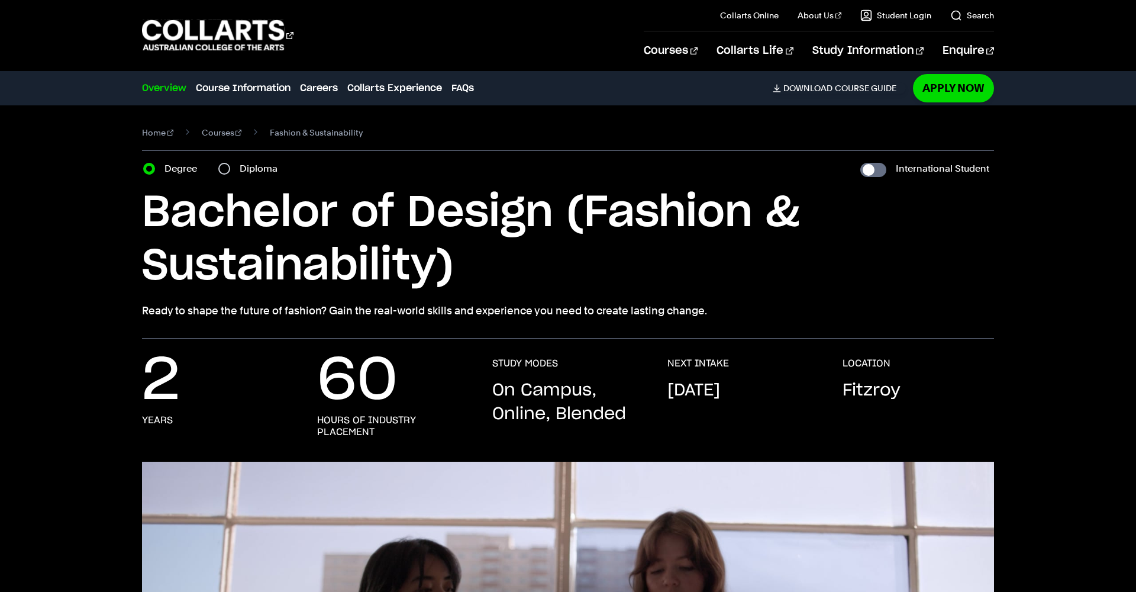
click at [224, 170] on input "Diploma" at bounding box center [224, 169] width 12 height 12
radio input "true"
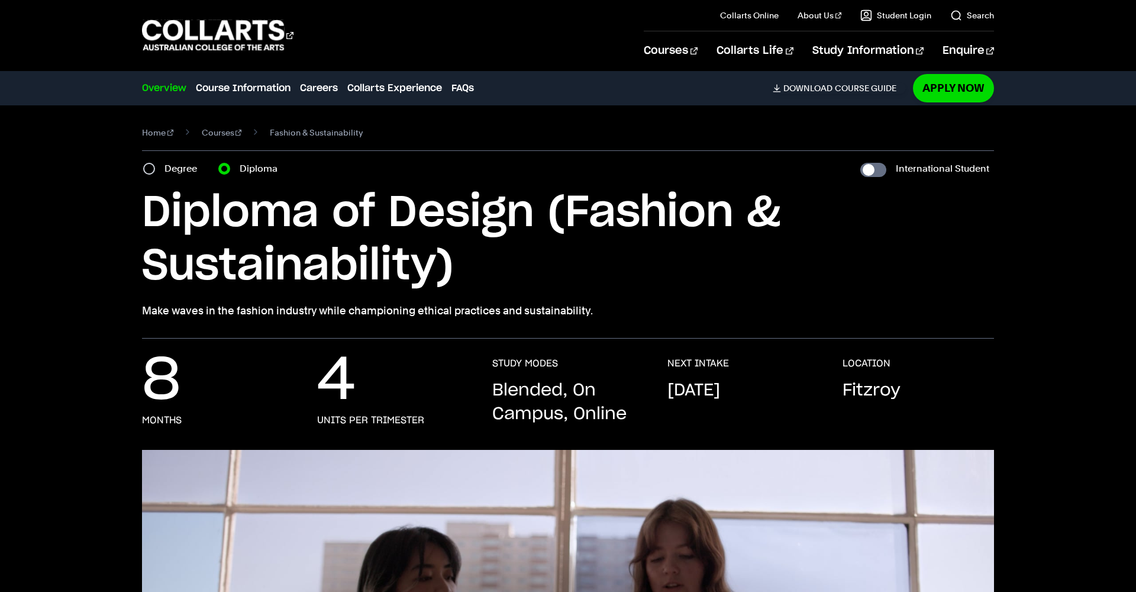
click at [151, 169] on input "Degree" at bounding box center [149, 169] width 12 height 12
radio input "true"
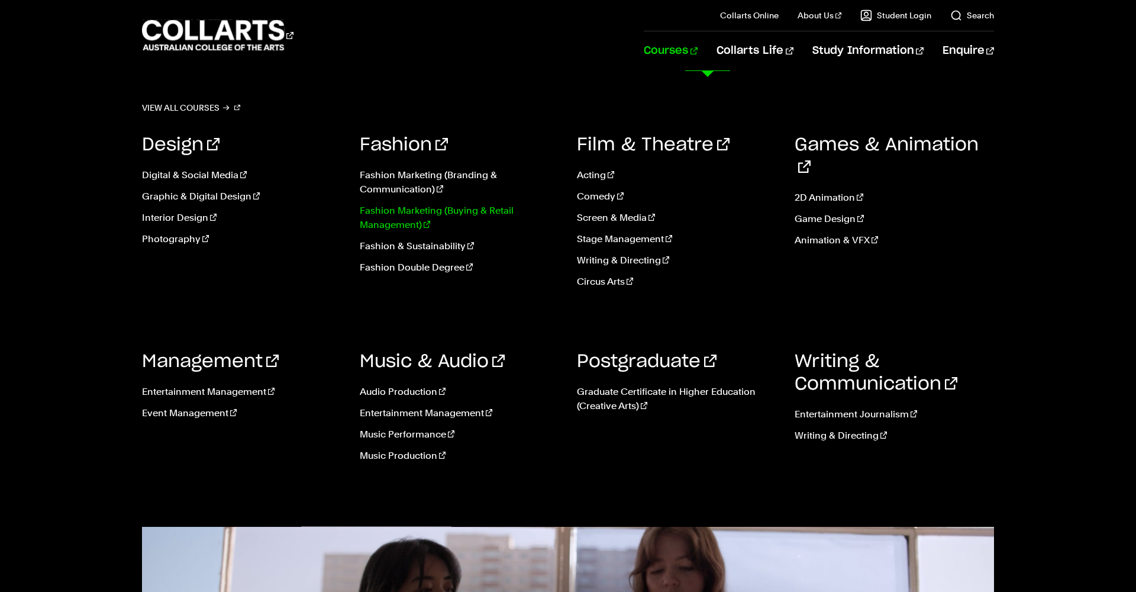
click at [388, 209] on link "Fashion Marketing (Buying & Retail Management)" at bounding box center [460, 218] width 200 height 28
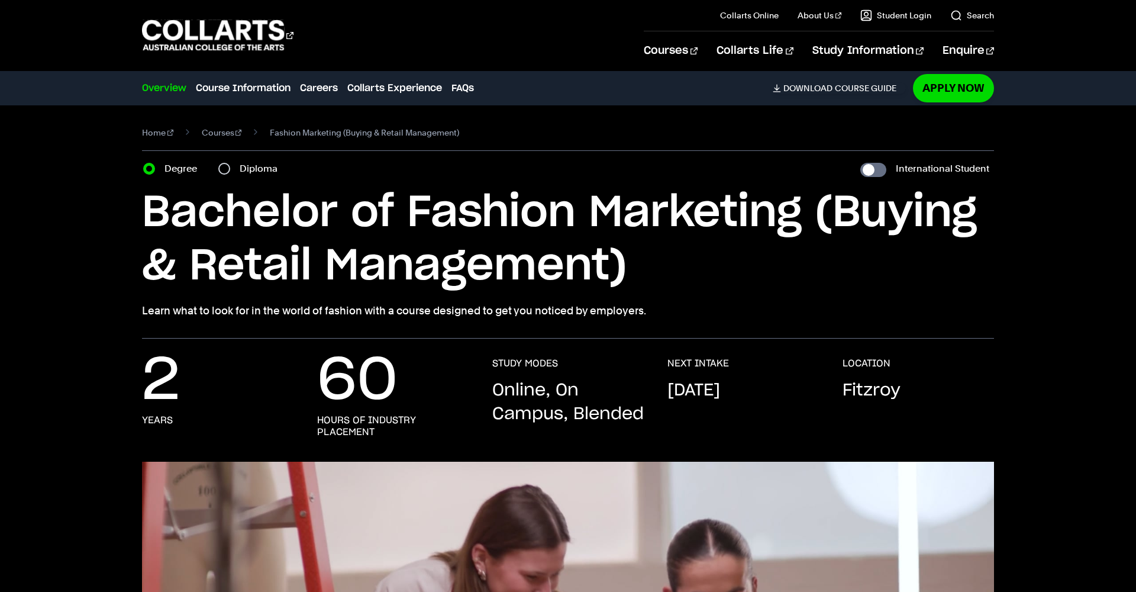
click at [222, 166] on input "Diploma" at bounding box center [224, 169] width 12 height 12
radio input "true"
